Goal: Obtain resource: Download file/media

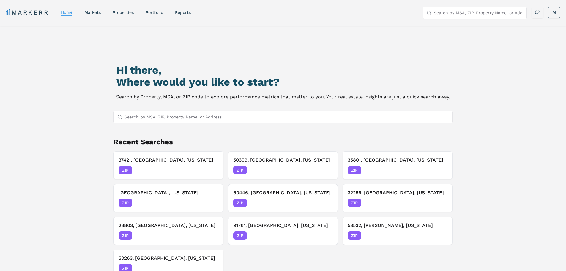
click at [91, 12] on link "markets" at bounding box center [92, 12] width 16 height 5
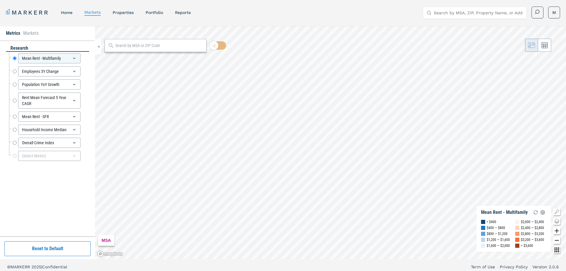
click at [156, 50] on div at bounding box center [156, 45] width 102 height 13
click at [150, 48] on input "text" at bounding box center [159, 46] width 88 height 6
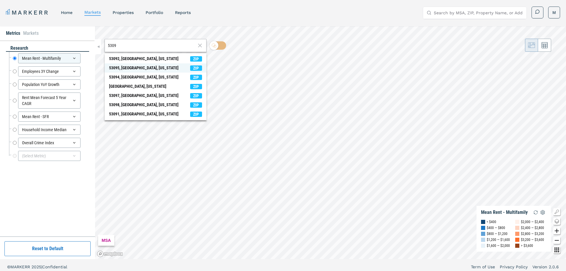
type input "5309"
click at [198, 68] on span "ZIP" at bounding box center [196, 67] width 12 height 5
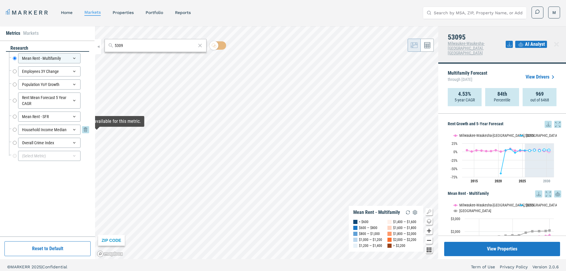
click at [13, 130] on input "Household Income Median" at bounding box center [15, 130] width 4 height 10
radio input "false"
radio input "true"
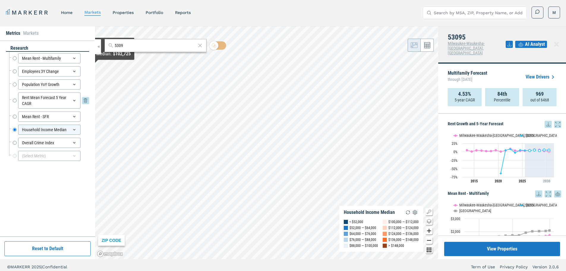
click at [15, 100] on input "Rent Mean Forecast 5 Year CAGR" at bounding box center [15, 100] width 4 height 16
radio input "true"
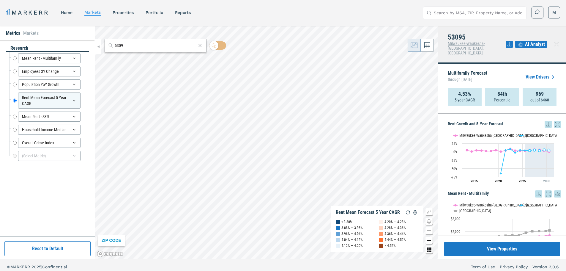
click at [547, 122] on icon at bounding box center [549, 124] width 4 height 4
click at [532, 156] on div "Download as XLS" at bounding box center [522, 158] width 34 height 6
